Goal: Information Seeking & Learning: Learn about a topic

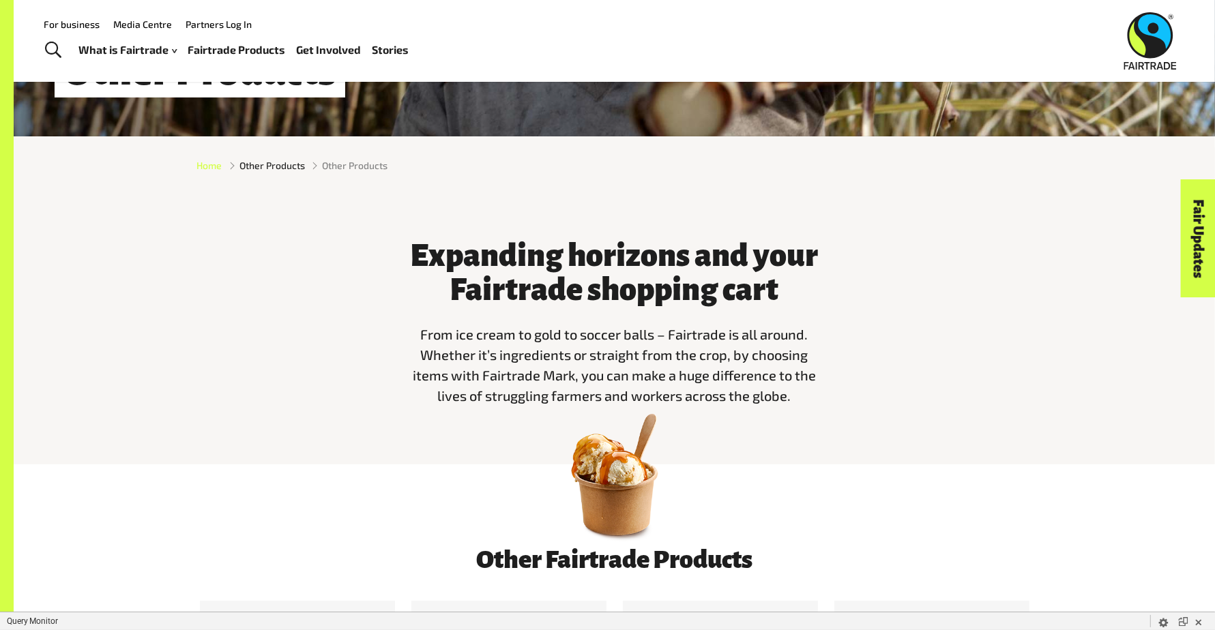
click at [206, 160] on span "Home" at bounding box center [209, 165] width 25 height 14
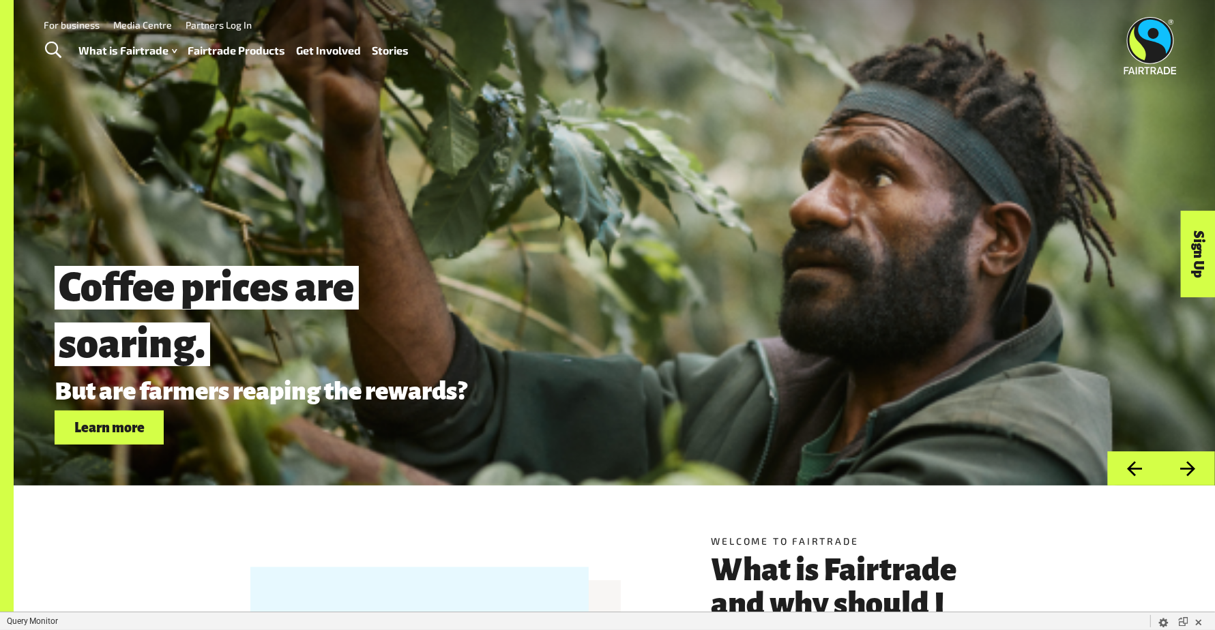
click at [245, 54] on link "Fairtrade Products" at bounding box center [237, 51] width 98 height 20
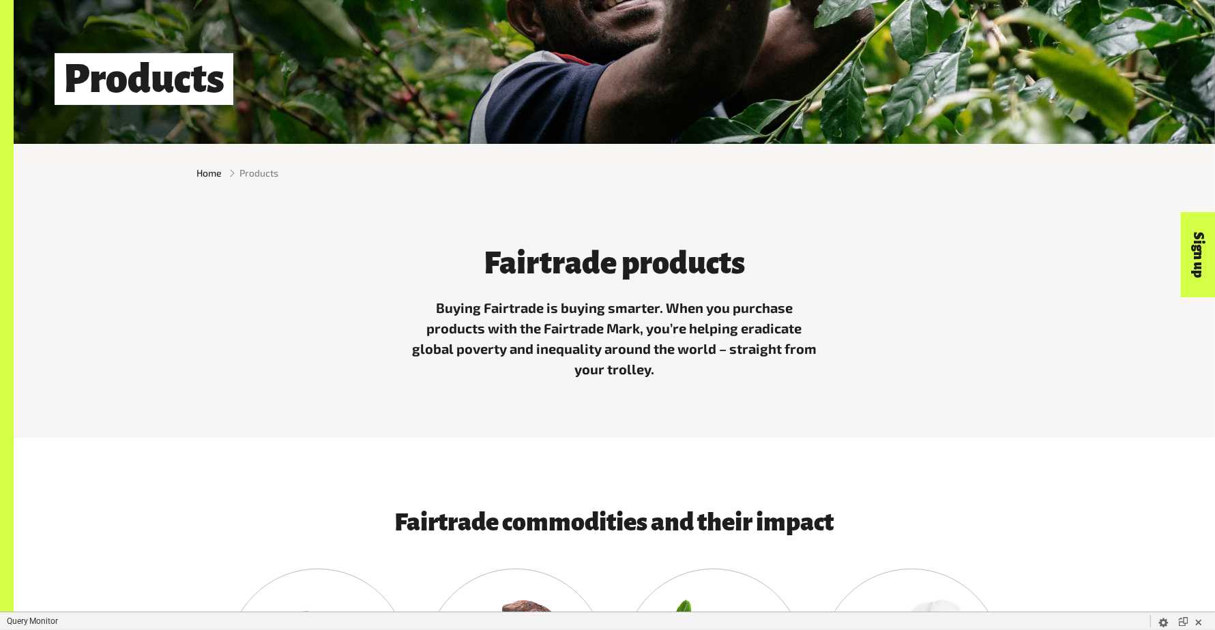
scroll to position [850, 0]
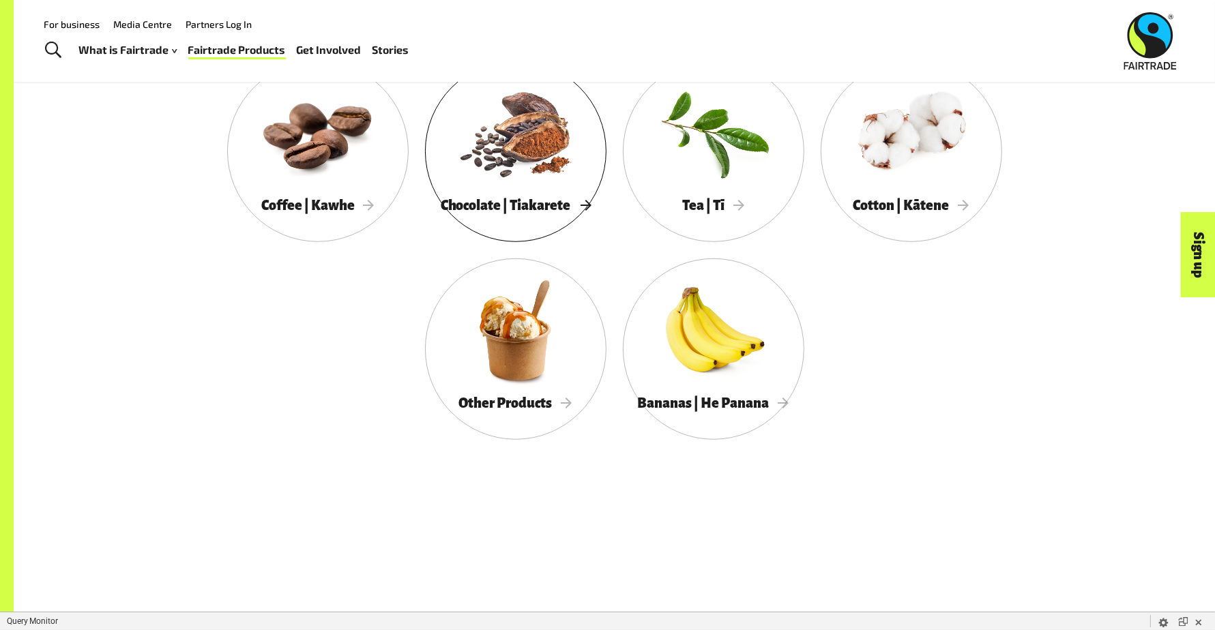
click at [506, 145] on div at bounding box center [516, 133] width 182 height 118
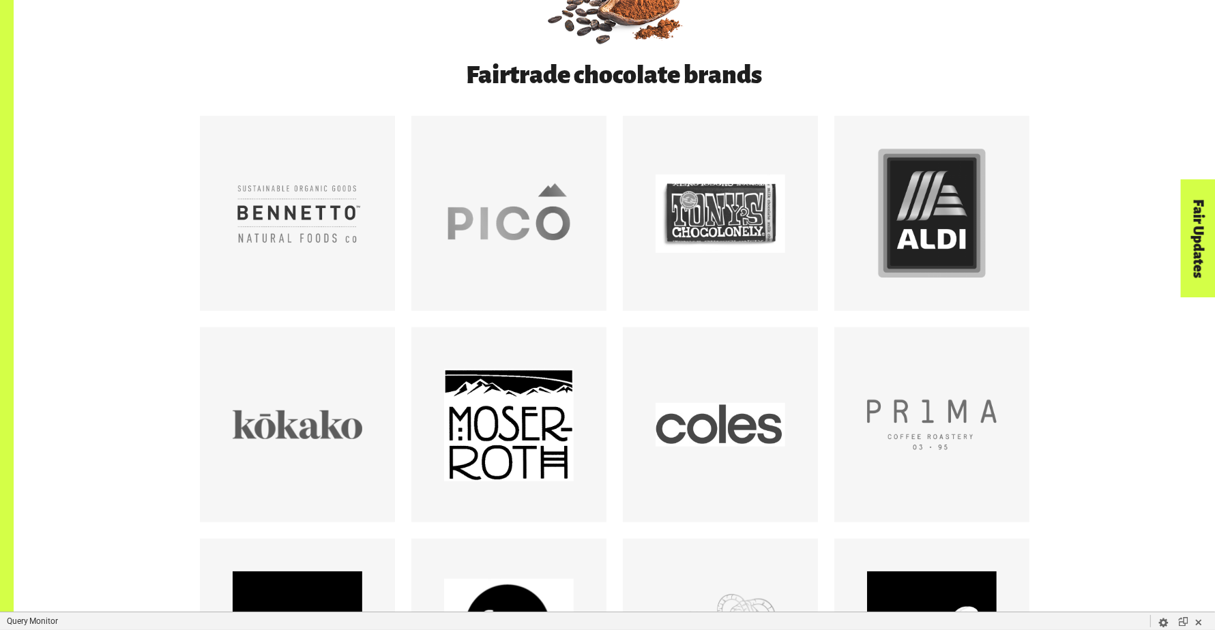
scroll to position [1198, 0]
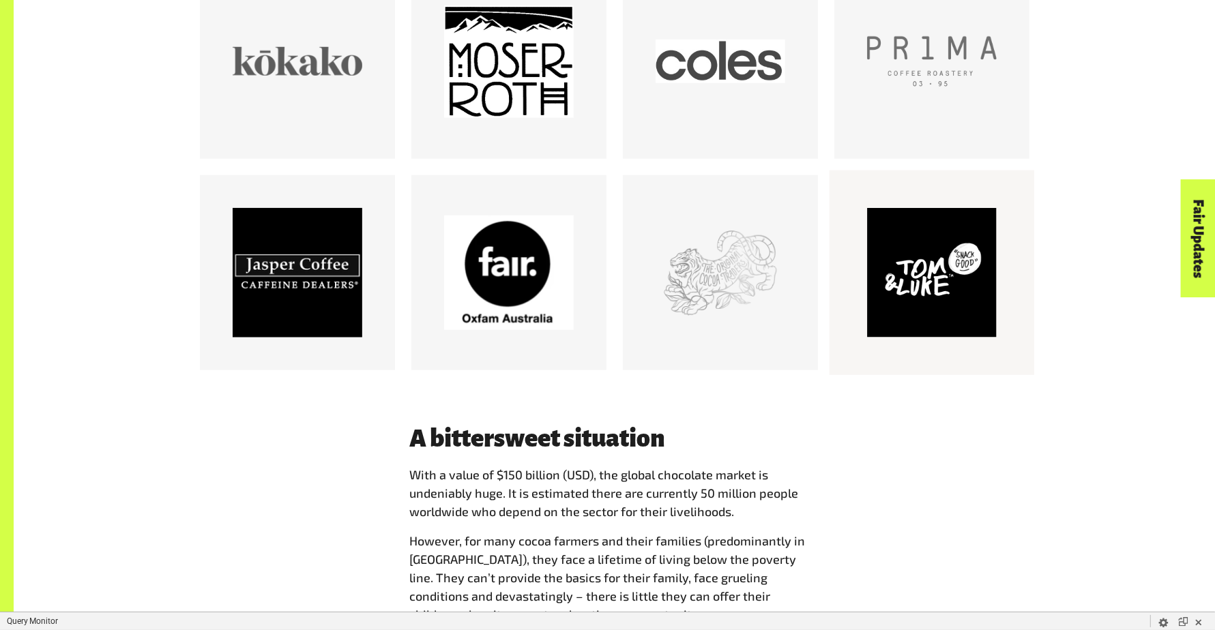
click at [878, 343] on div at bounding box center [931, 273] width 205 height 205
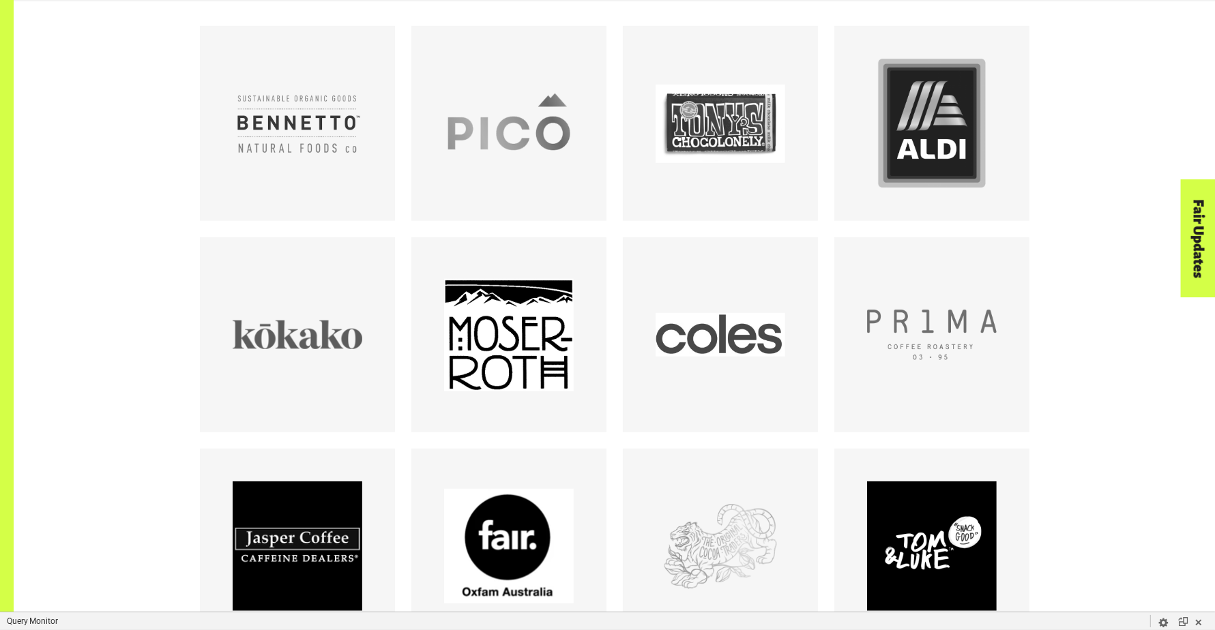
scroll to position [1034, 0]
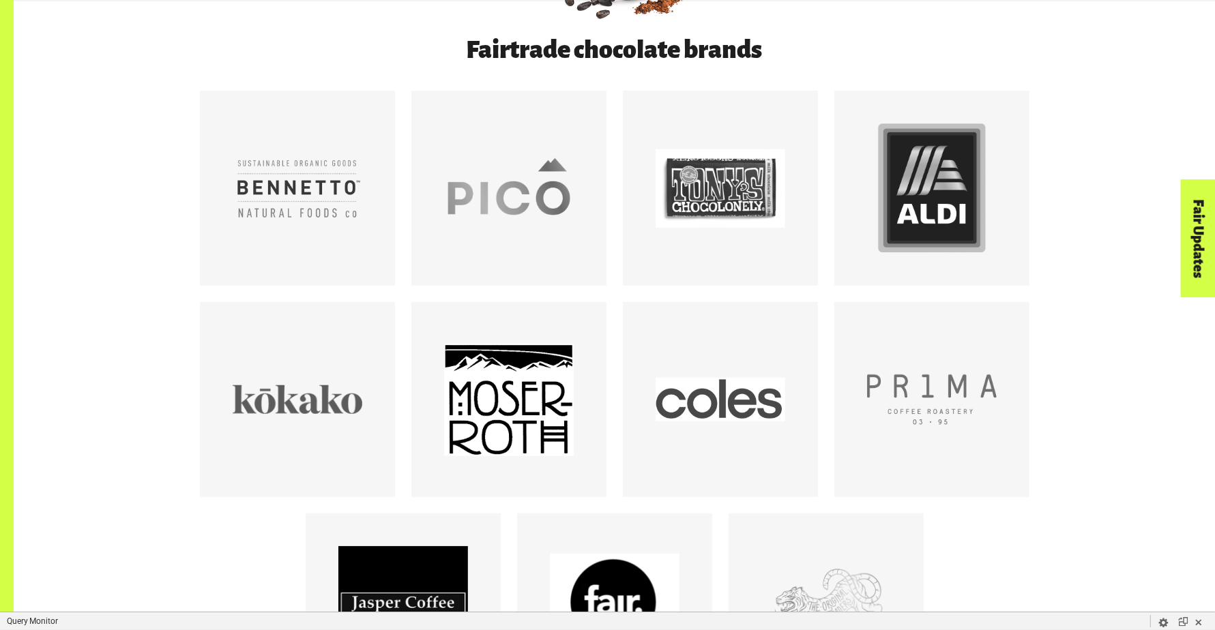
scroll to position [865, 0]
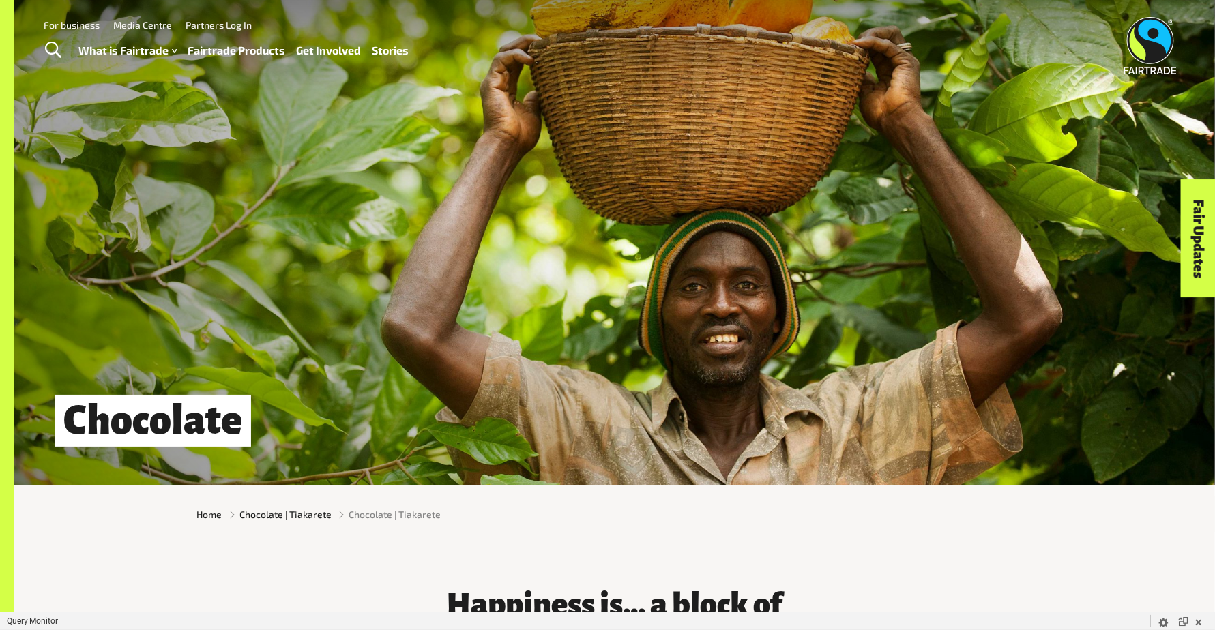
scroll to position [1, 0]
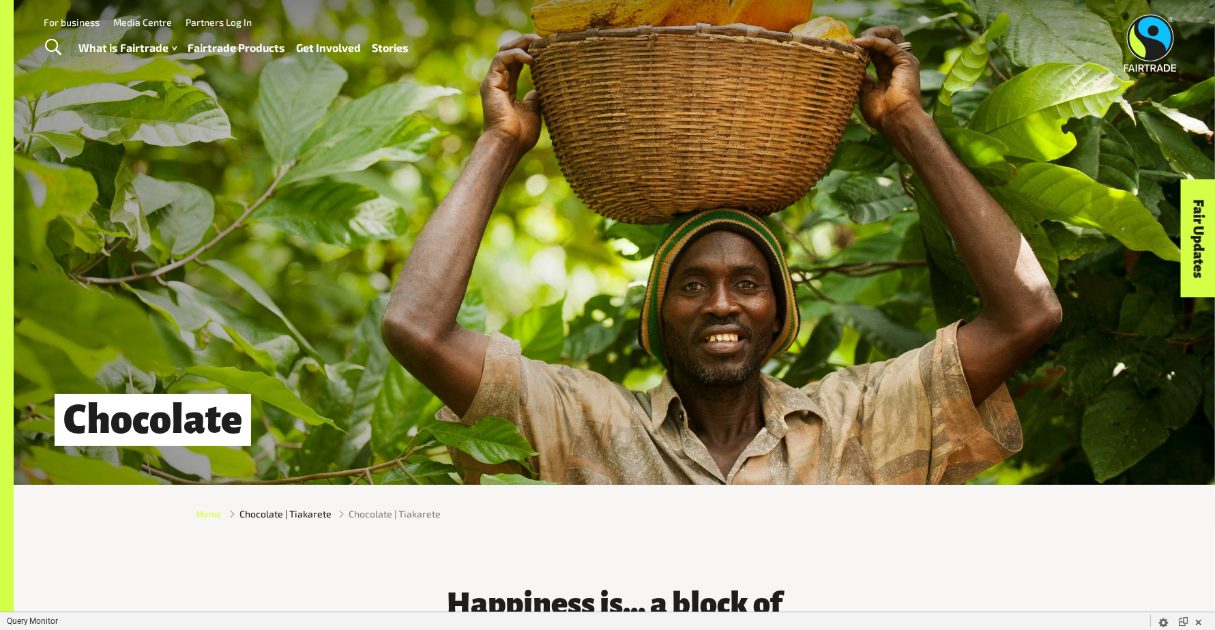
click at [206, 518] on span "Home" at bounding box center [209, 514] width 25 height 14
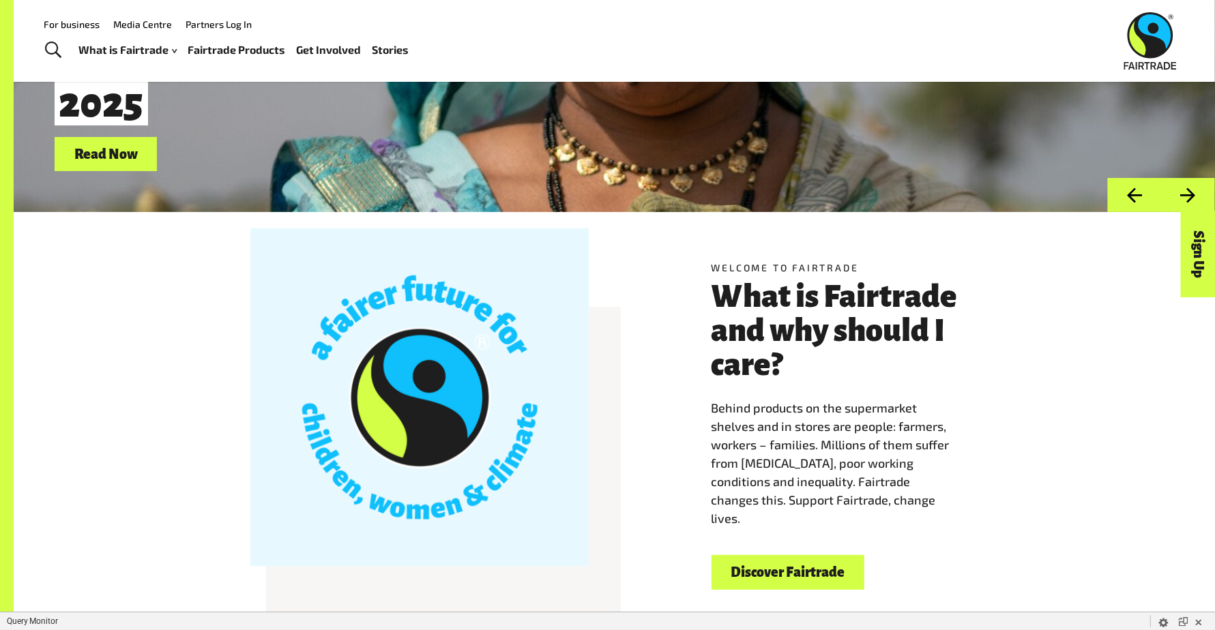
scroll to position [76, 0]
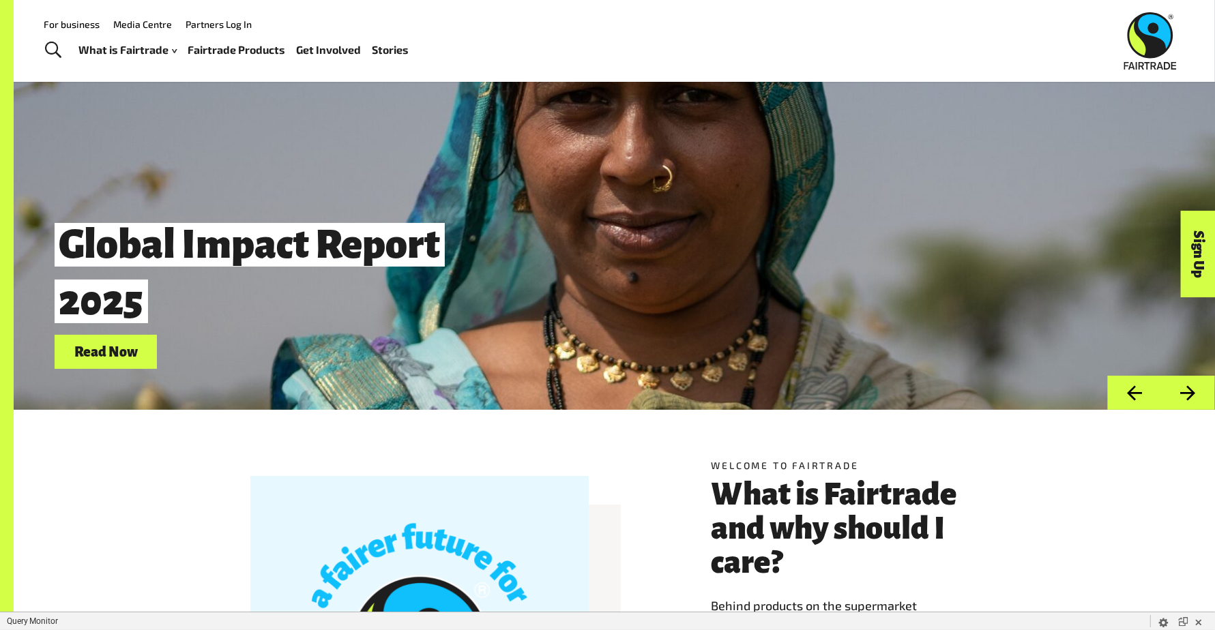
click at [249, 57] on link "Fairtrade Products" at bounding box center [237, 50] width 98 height 20
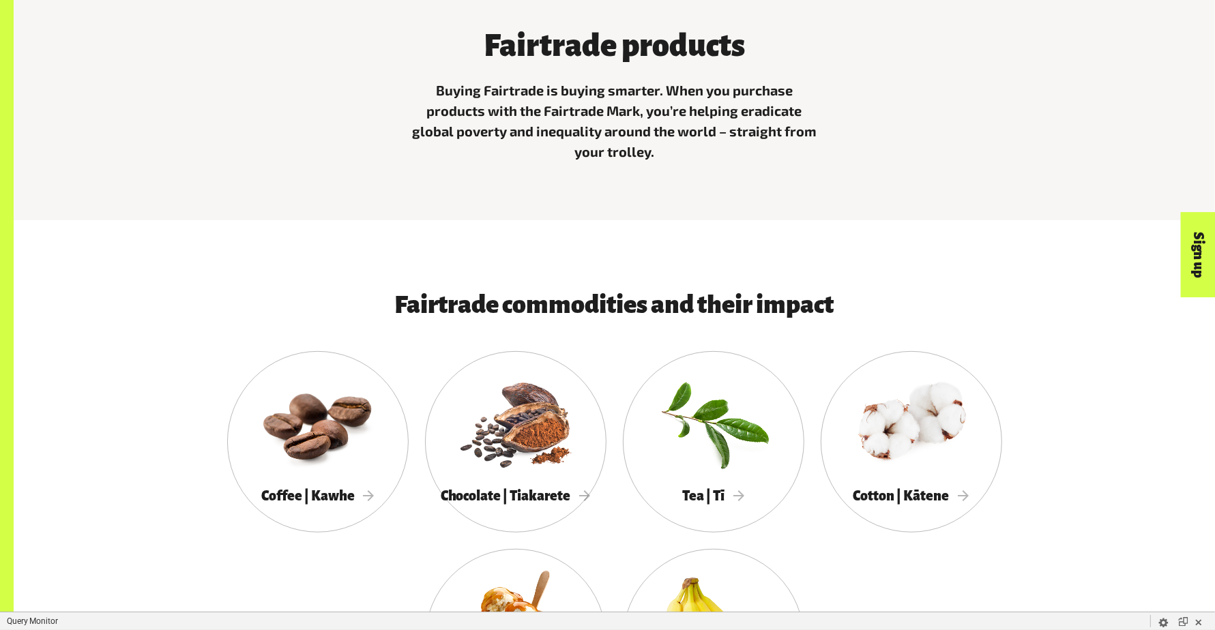
scroll to position [843, 0]
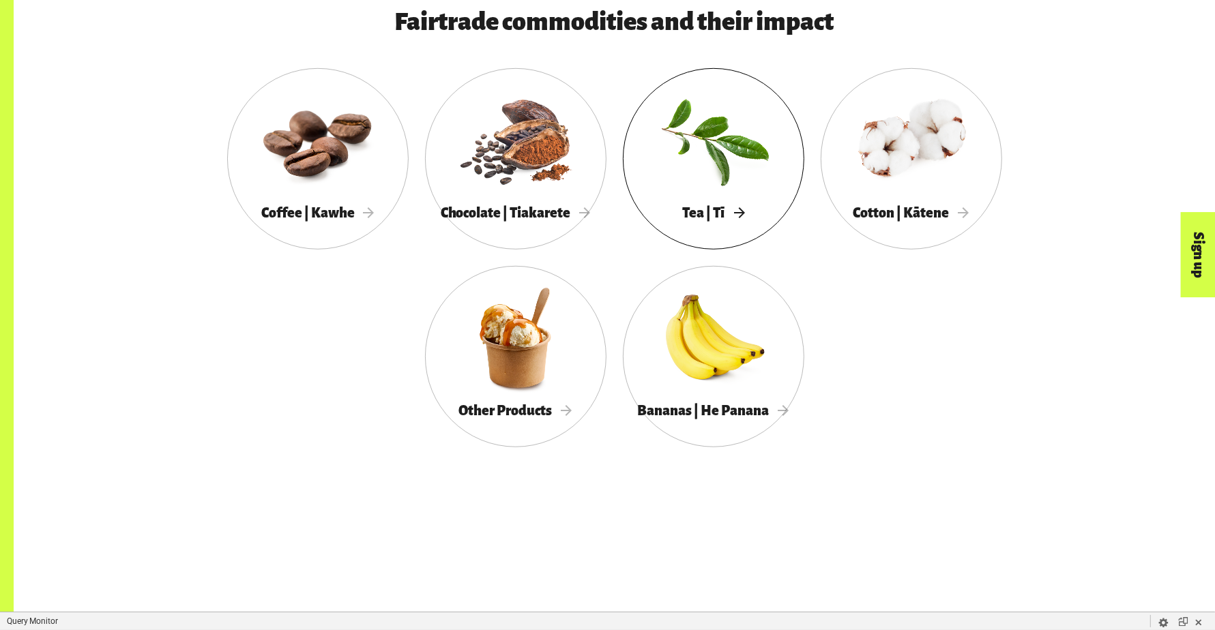
click at [706, 154] on div at bounding box center [714, 140] width 182 height 118
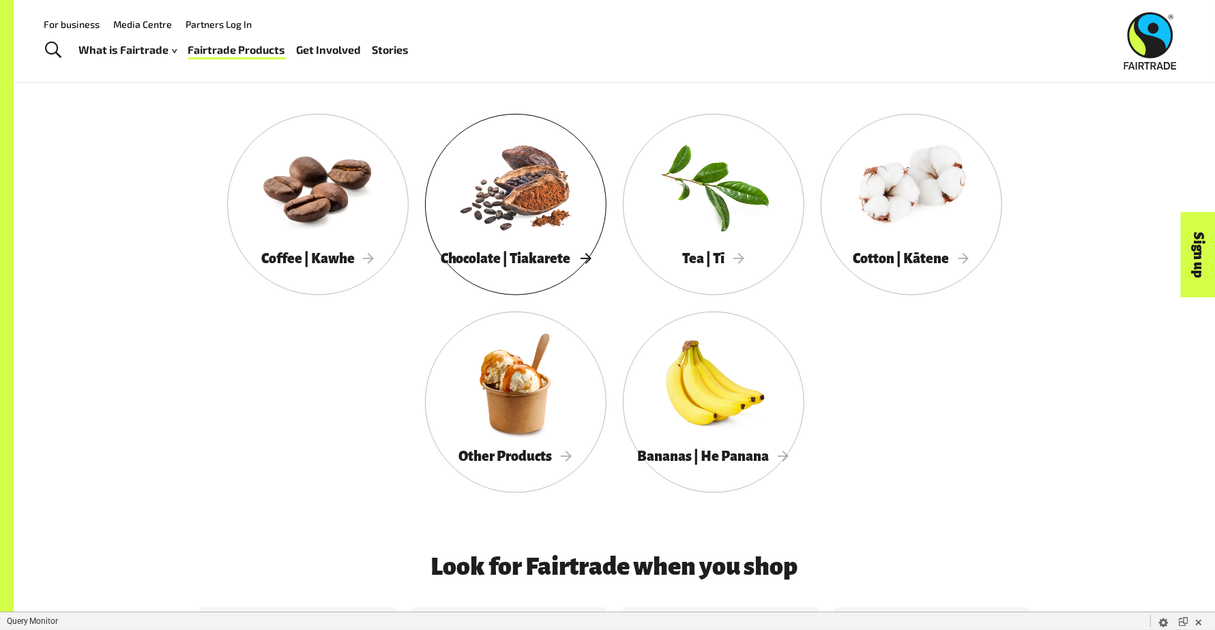
scroll to position [788, 0]
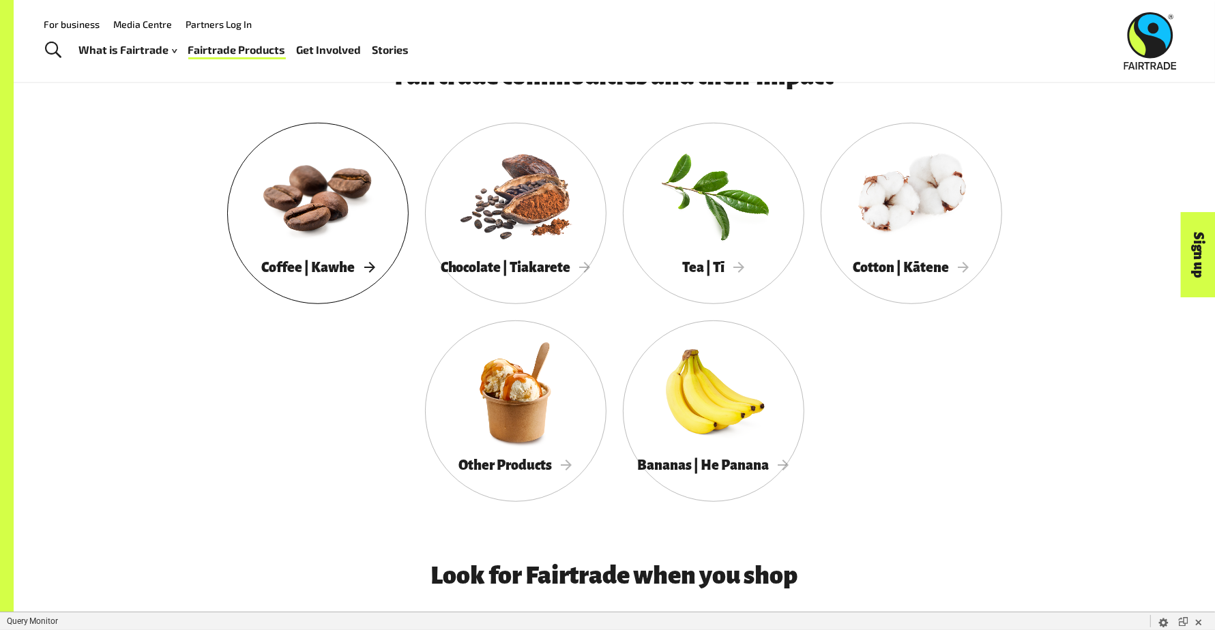
click at [350, 248] on div at bounding box center [318, 195] width 182 height 118
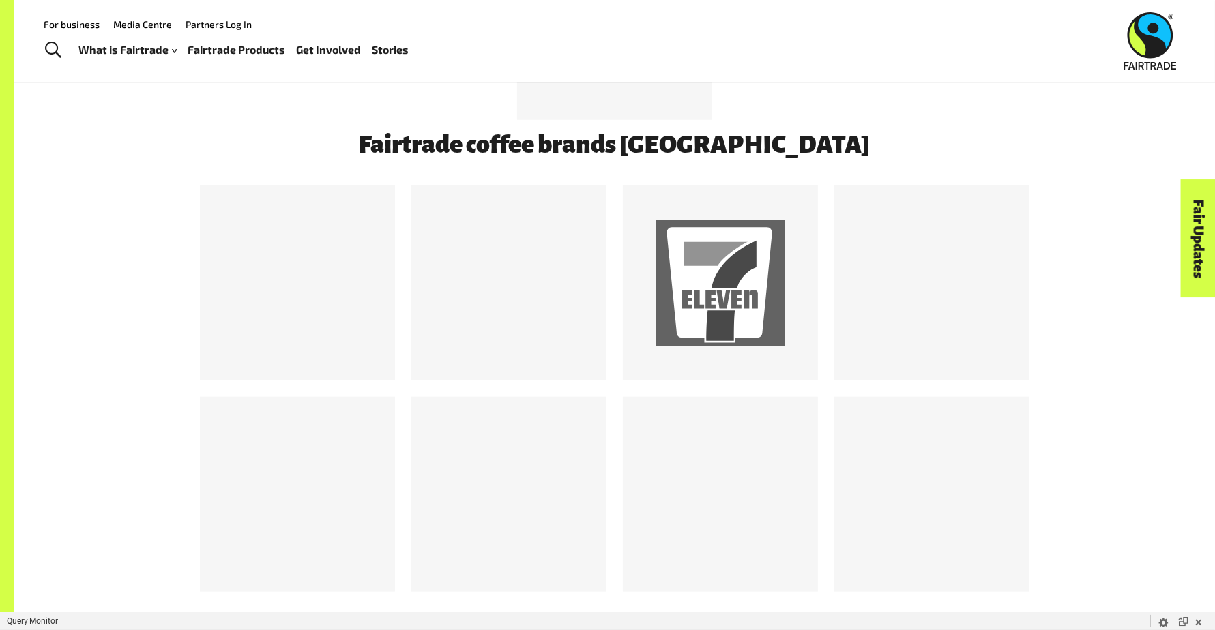
scroll to position [1202, 0]
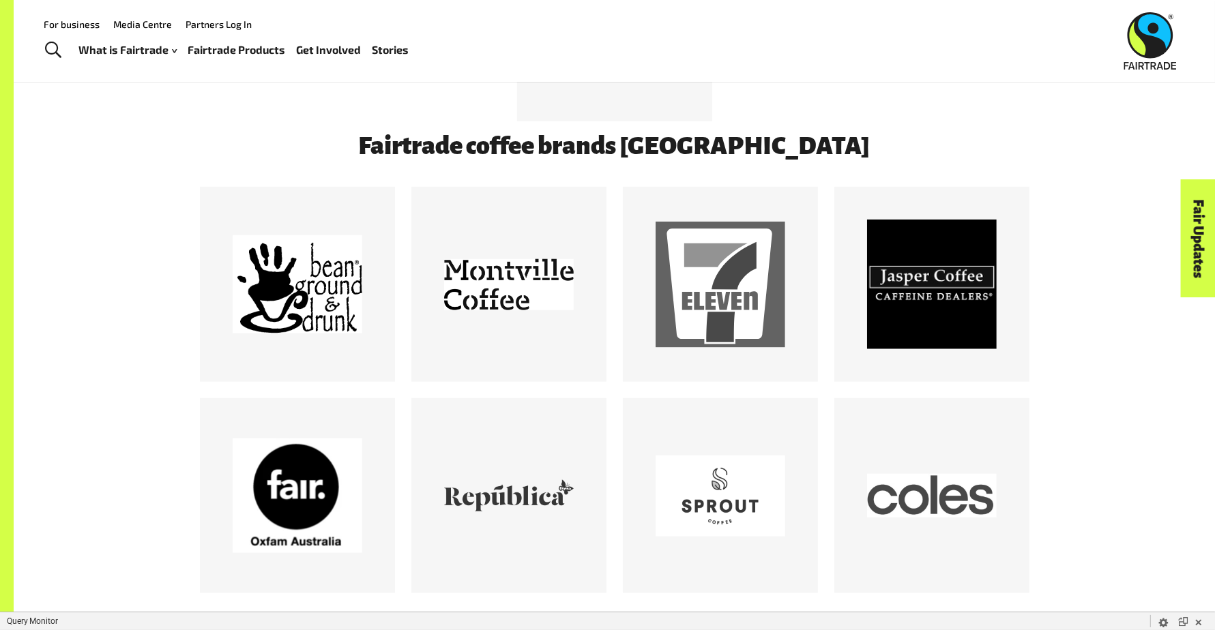
click at [243, 50] on link "Fairtrade Products" at bounding box center [237, 50] width 98 height 20
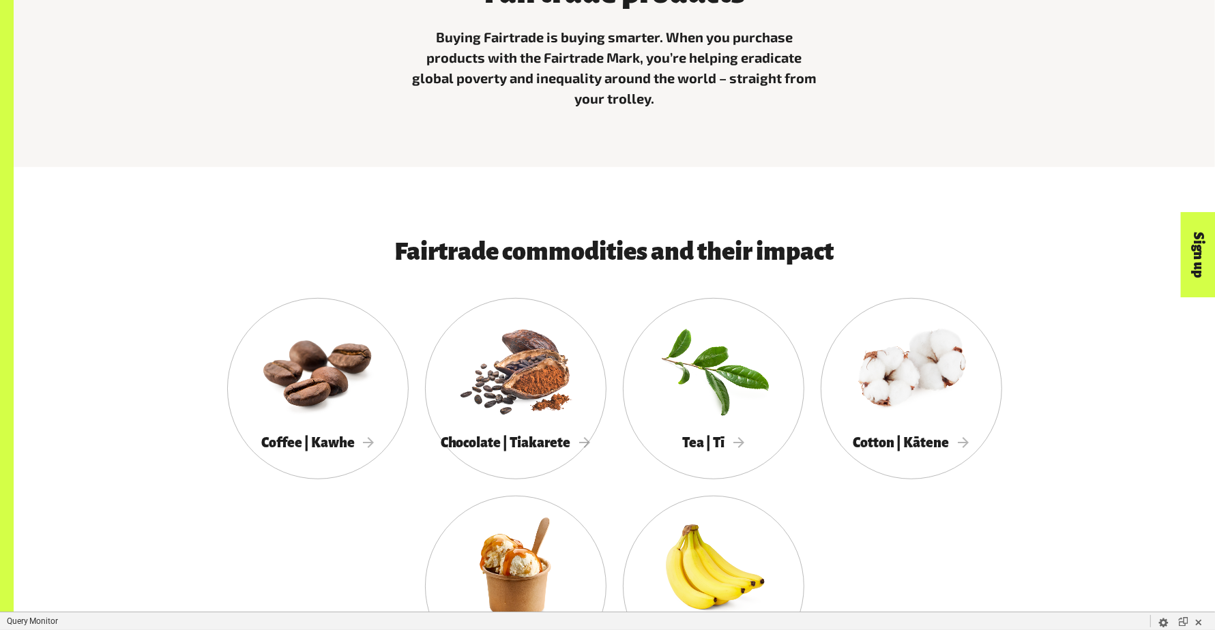
scroll to position [762, 0]
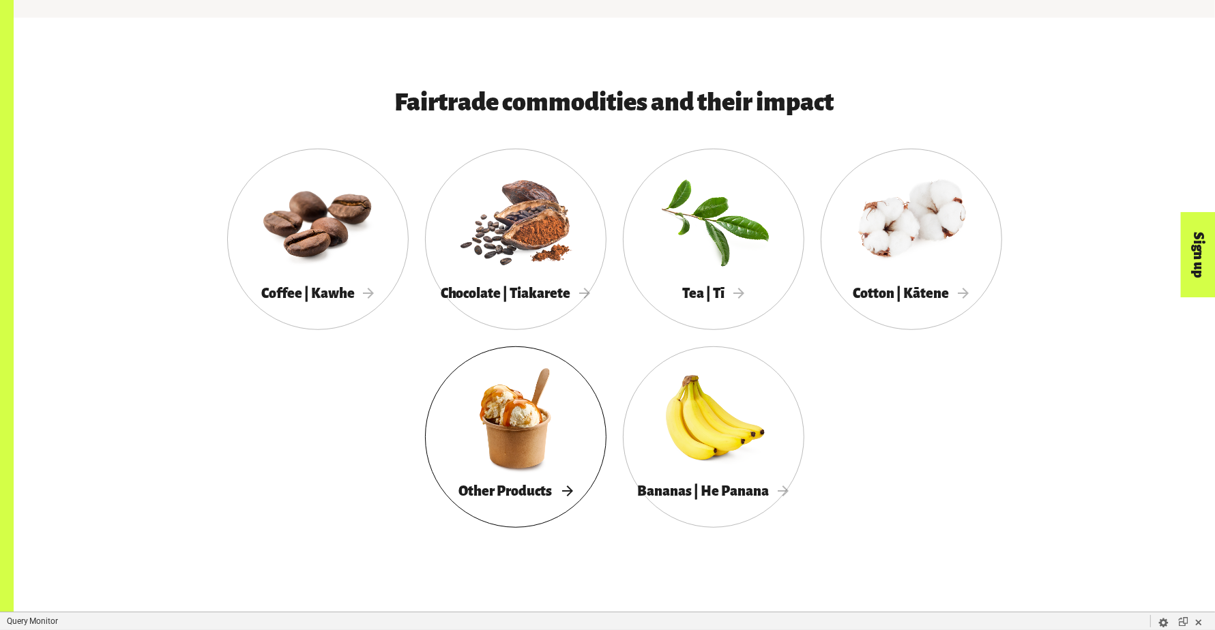
click at [499, 443] on div at bounding box center [516, 419] width 182 height 118
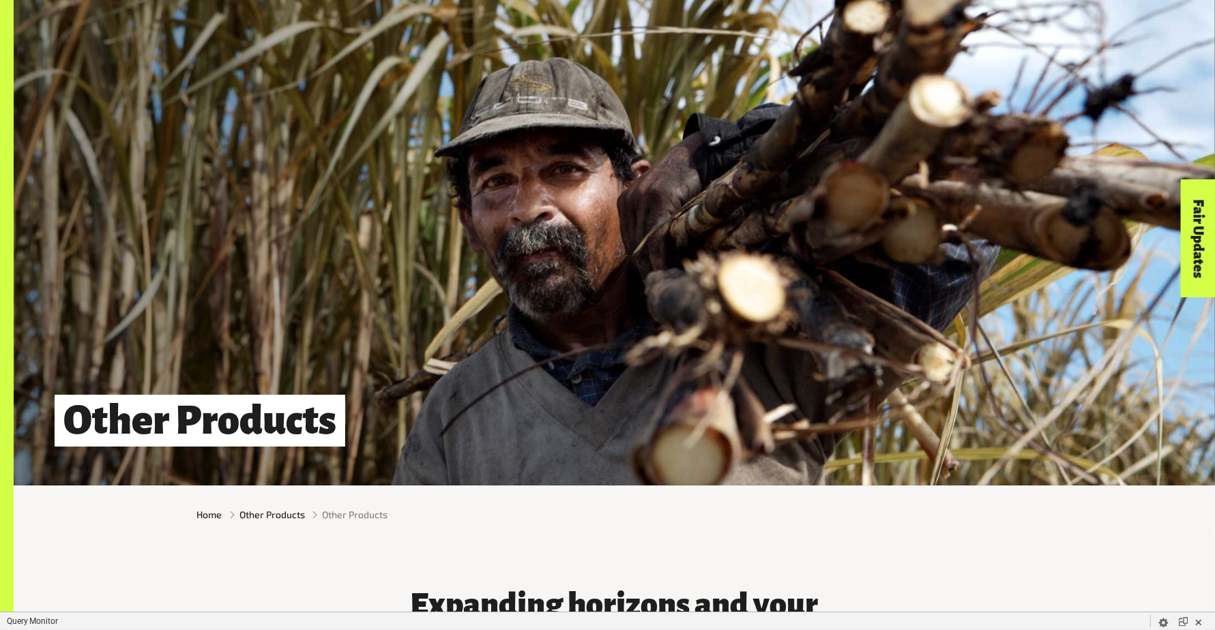
scroll to position [805, 0]
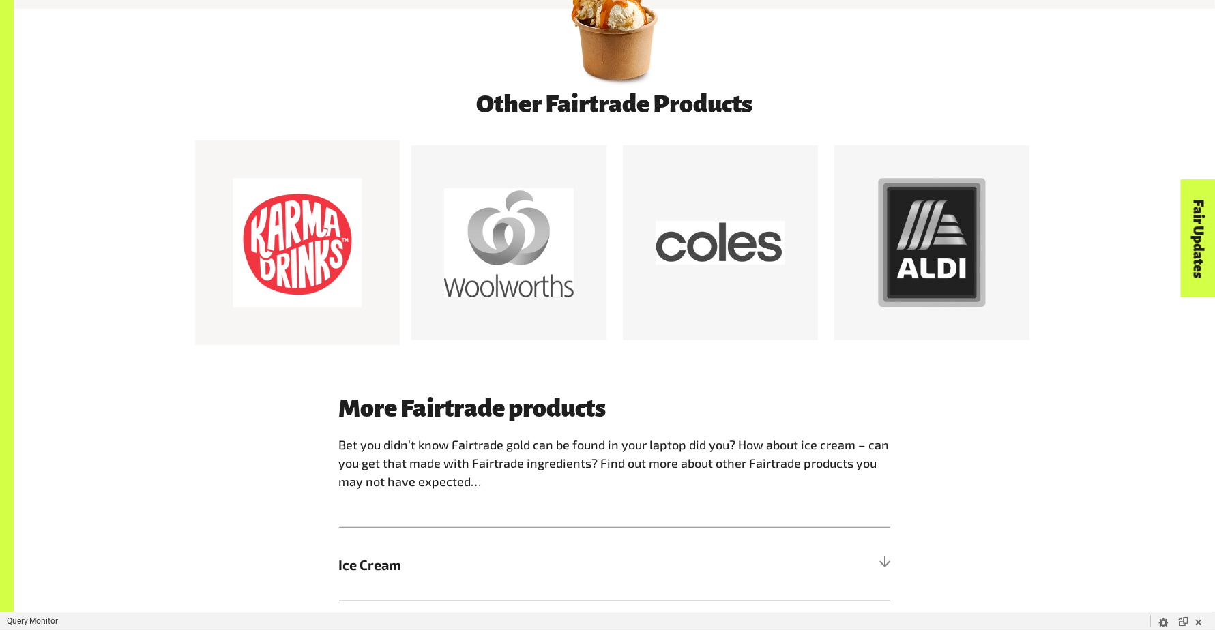
click at [248, 232] on div at bounding box center [298, 244] width 130 height 130
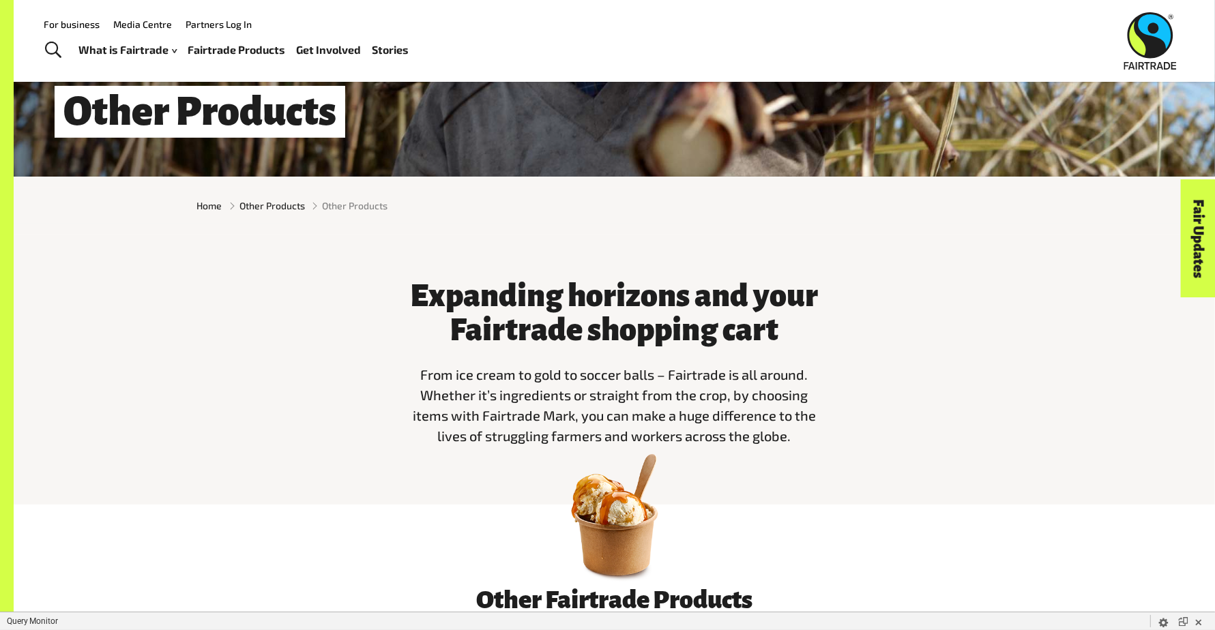
scroll to position [284, 0]
